Goal: Check status: Check status

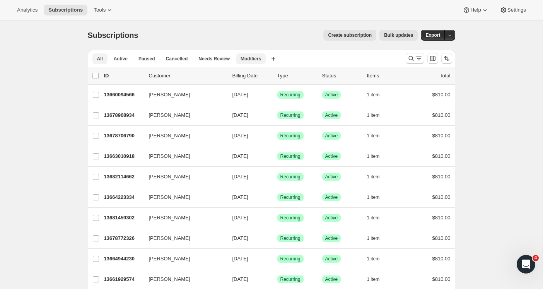
click at [251, 60] on span "Modifiers" at bounding box center [251, 59] width 21 height 6
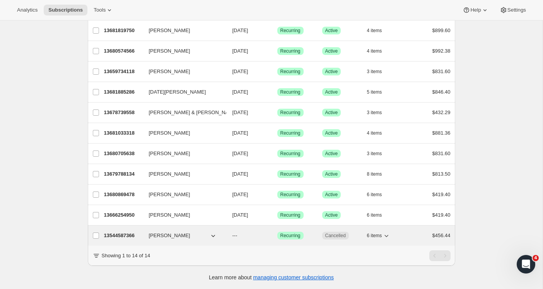
scroll to position [126, 0]
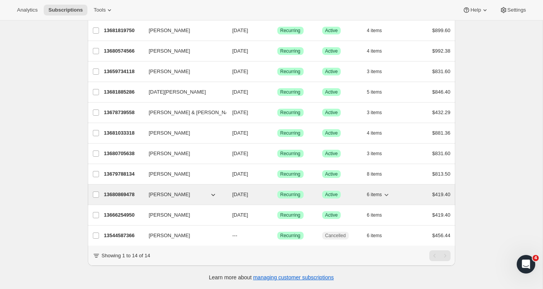
click at [155, 194] on span "[PERSON_NAME]" at bounding box center [169, 195] width 41 height 8
click at [137, 196] on p "13680869478" at bounding box center [123, 195] width 39 height 8
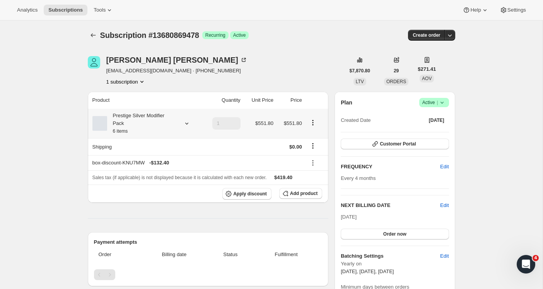
click at [186, 123] on icon at bounding box center [186, 124] width 3 height 2
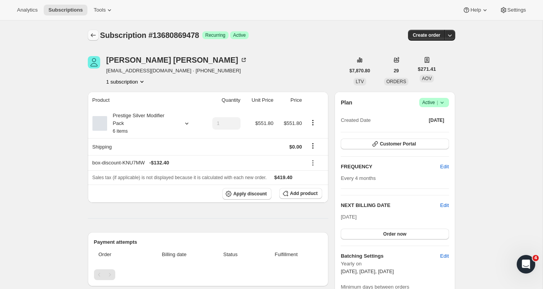
click at [93, 36] on icon "Subscriptions" at bounding box center [93, 35] width 8 height 8
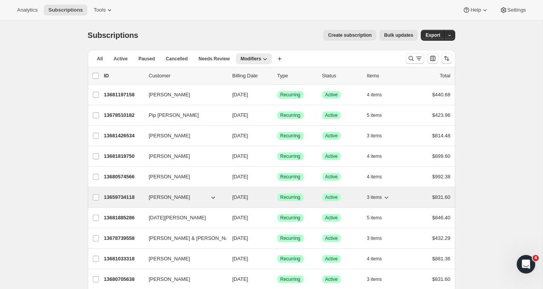
click at [117, 196] on p "13659734118" at bounding box center [123, 197] width 39 height 8
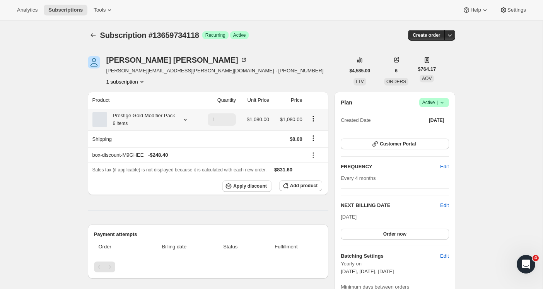
click at [185, 123] on icon at bounding box center [185, 120] width 8 height 8
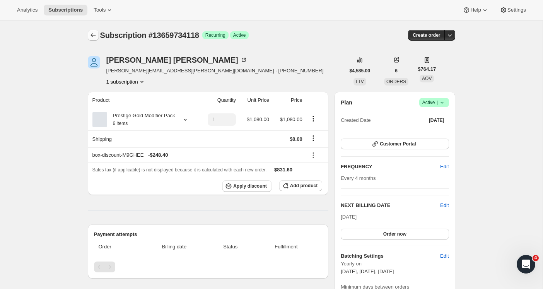
click at [91, 34] on icon "Subscriptions" at bounding box center [93, 35] width 8 height 8
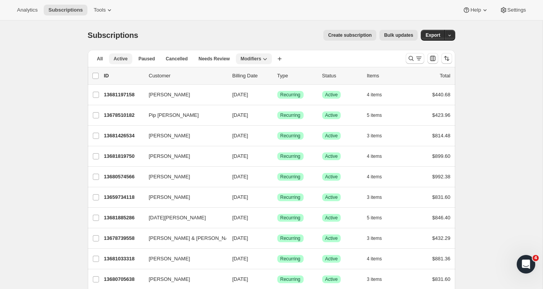
click at [128, 59] on button "Active" at bounding box center [120, 58] width 23 height 11
